Goal: Find specific page/section: Find specific page/section

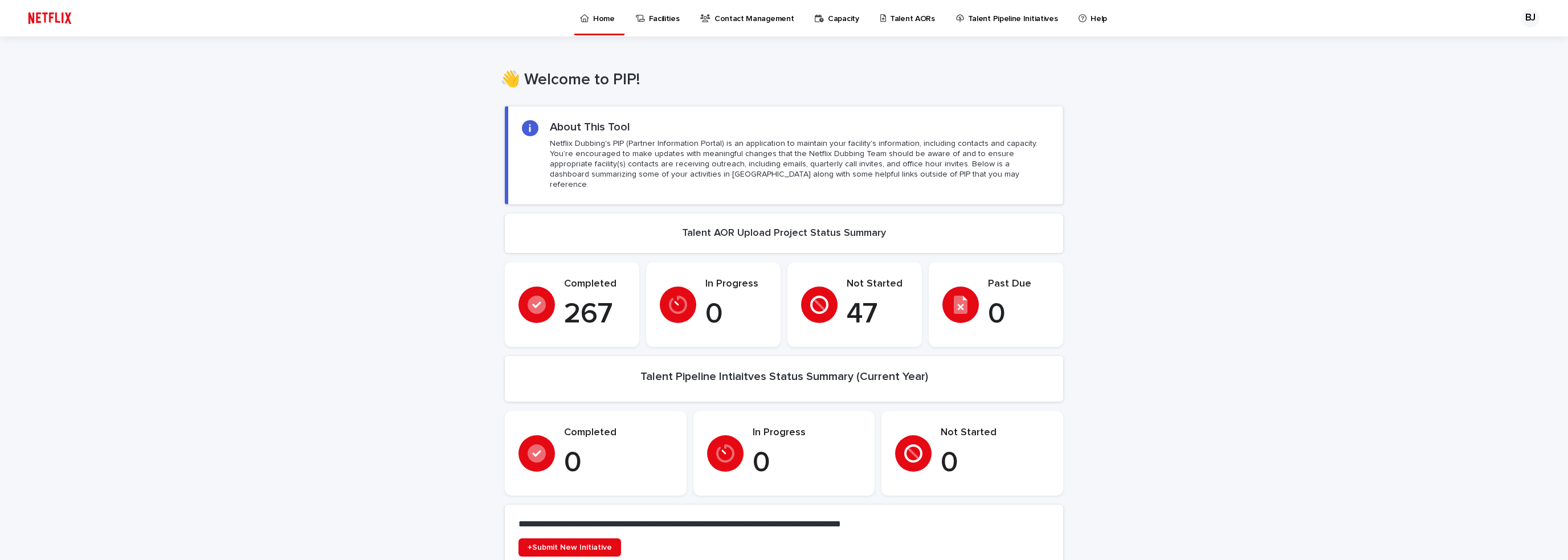
click at [894, 21] on p "Talent AORs" at bounding box center [912, 12] width 45 height 24
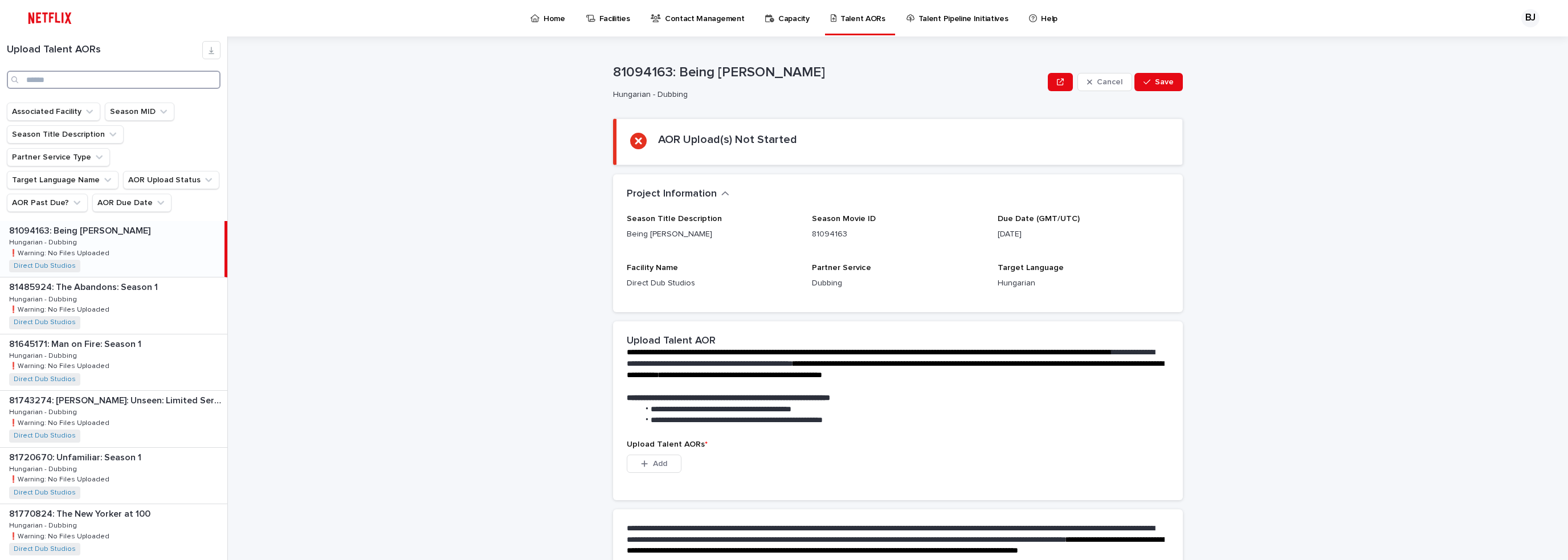
click at [73, 82] on input "Search" at bounding box center [113, 80] width 214 height 18
type input "*"
type input "******"
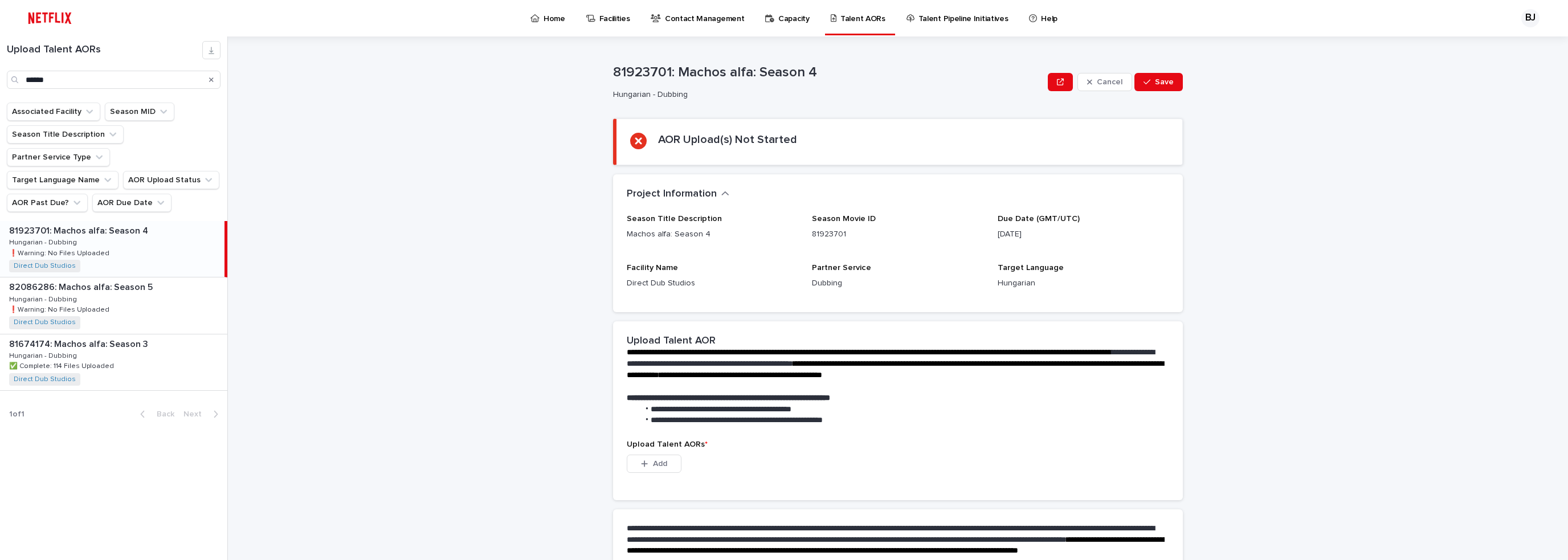
click at [115, 224] on p "81923701: Machos alfa: Season 4" at bounding box center [80, 230] width 141 height 13
click at [134, 224] on p "81923701: Machos alfa: Season 4" at bounding box center [80, 230] width 141 height 13
click at [122, 280] on p "82086286: Machos alfa: Season 5" at bounding box center [82, 286] width 146 height 13
click at [89, 224] on p "81923701: Machos alfa: Season 4" at bounding box center [80, 230] width 141 height 13
